Goal: Participate in discussion: Engage in conversation with other users on a specific topic

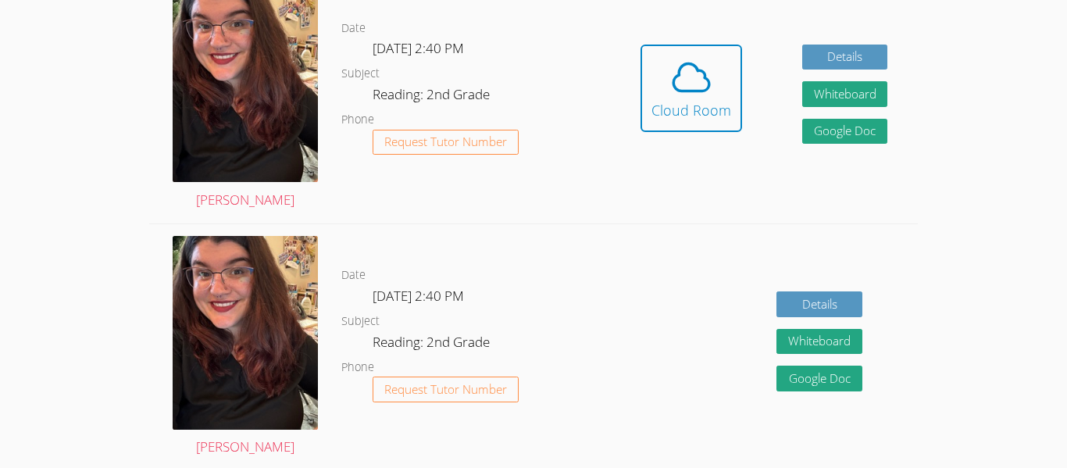
scroll to position [508, 0]
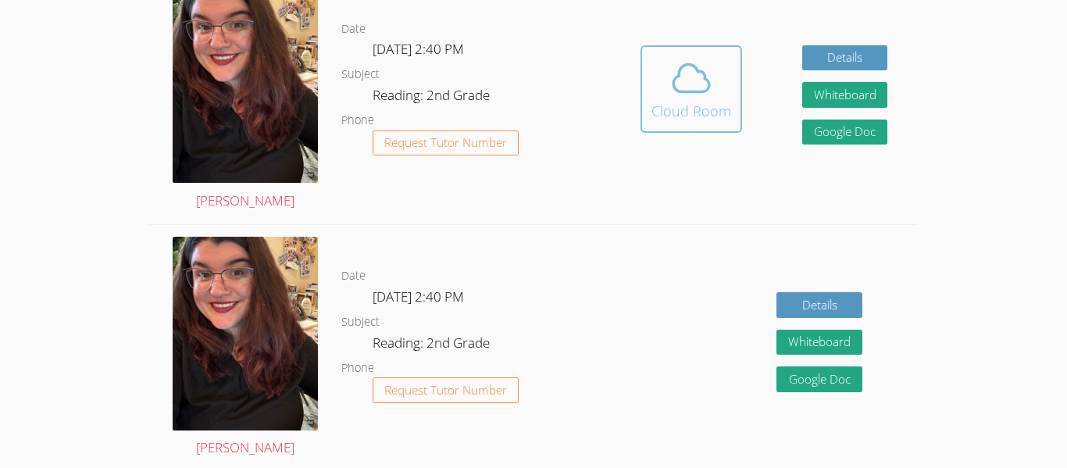
click at [679, 84] on icon at bounding box center [691, 78] width 44 height 44
click at [693, 110] on div "Cloud Room" at bounding box center [691, 111] width 80 height 22
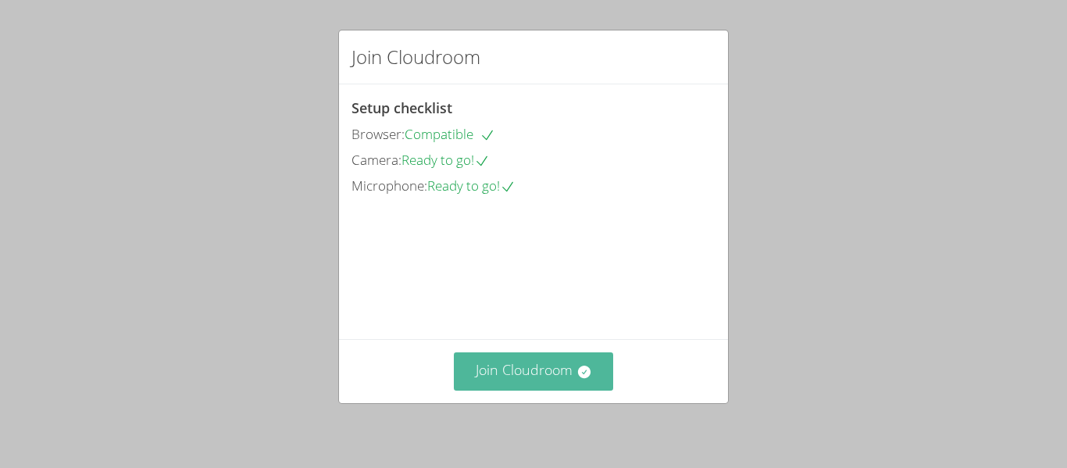
click at [513, 369] on button "Join Cloudroom" at bounding box center [534, 371] width 160 height 38
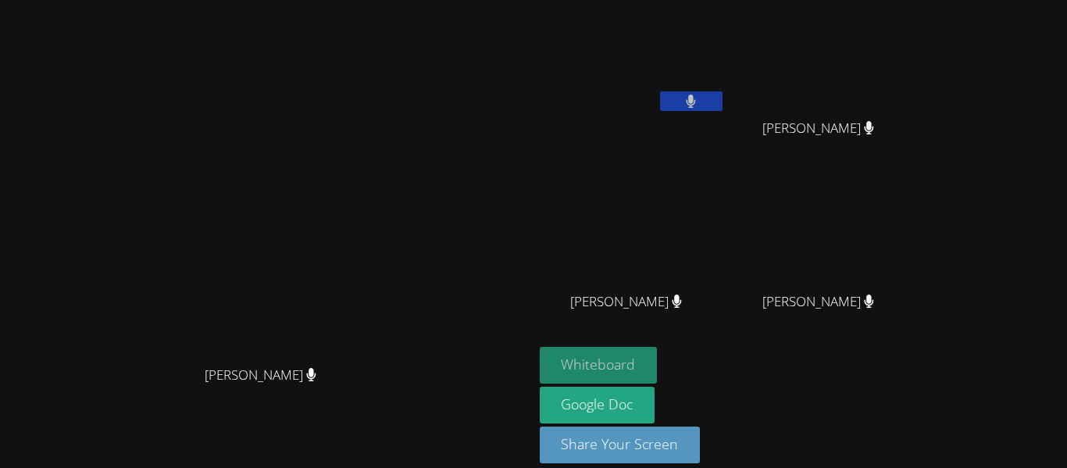
click at [658, 355] on button "Whiteboard" at bounding box center [599, 365] width 118 height 37
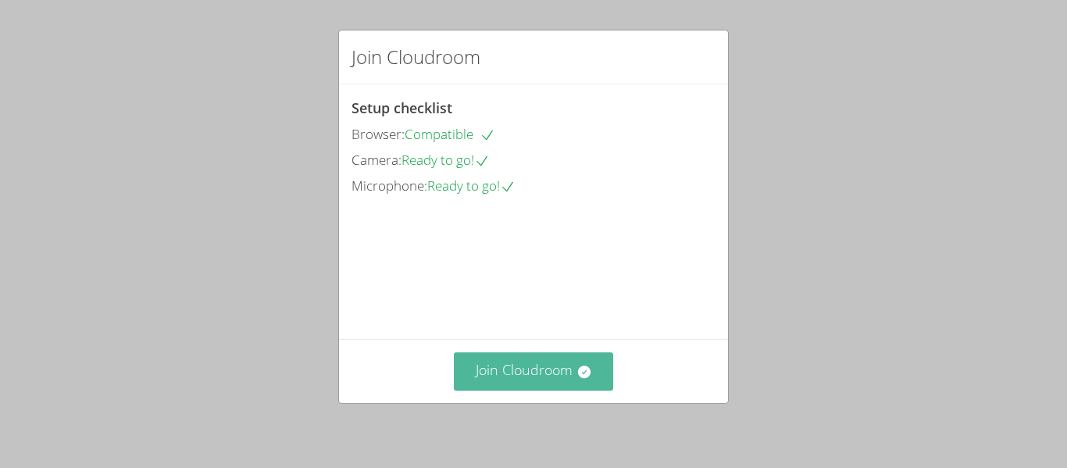
click at [579, 380] on button "Join Cloudroom" at bounding box center [534, 371] width 160 height 38
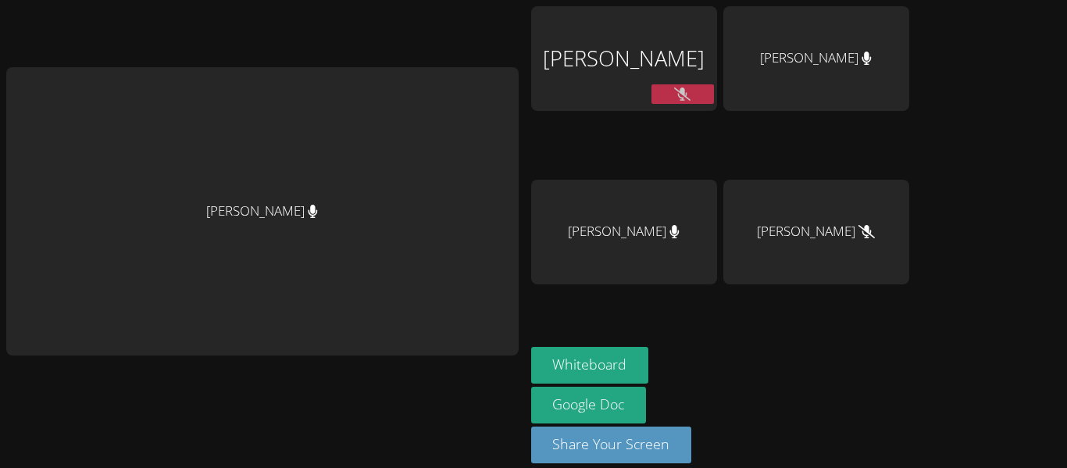
click at [662, 84] on button at bounding box center [682, 94] width 62 height 20
